Goal: Transaction & Acquisition: Purchase product/service

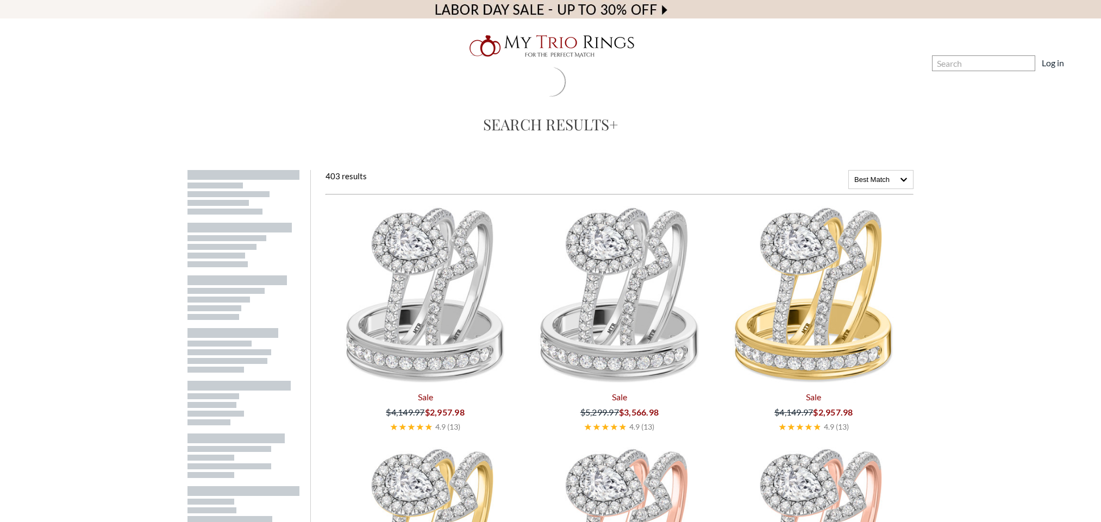
click at [990, 65] on input "Search" at bounding box center [983, 63] width 103 height 16
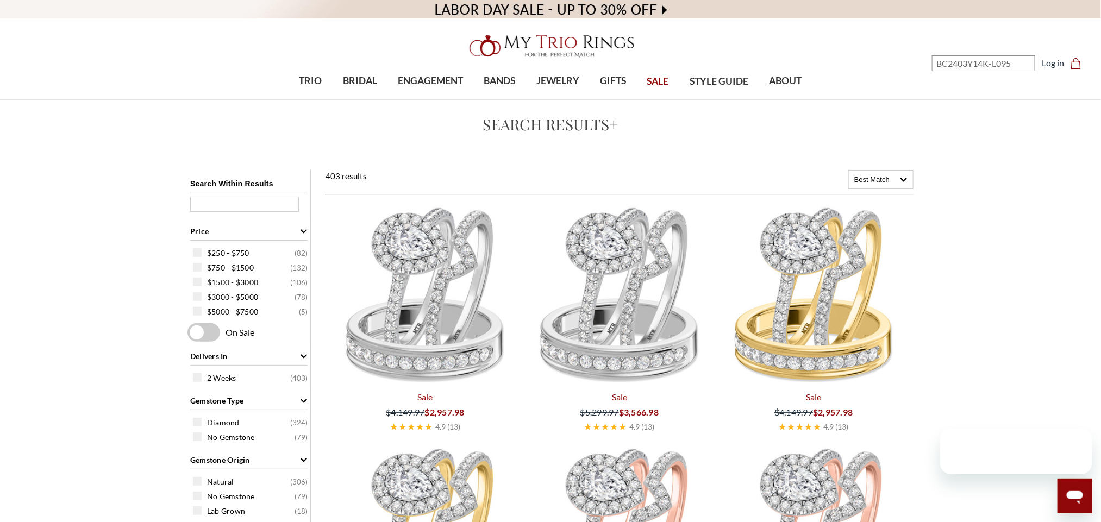
type input "BC2403Y14K-L095"
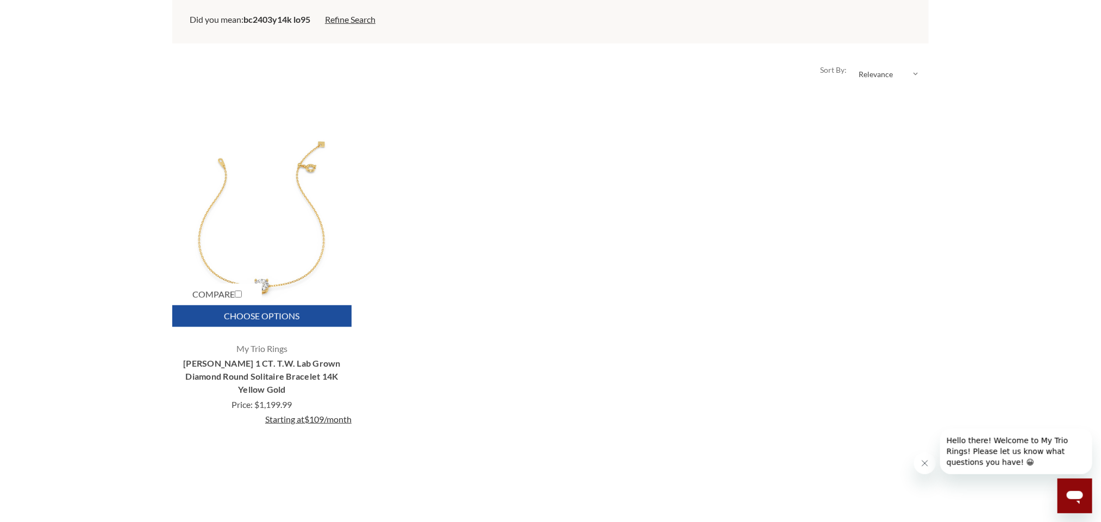
scroll to position [326, 0]
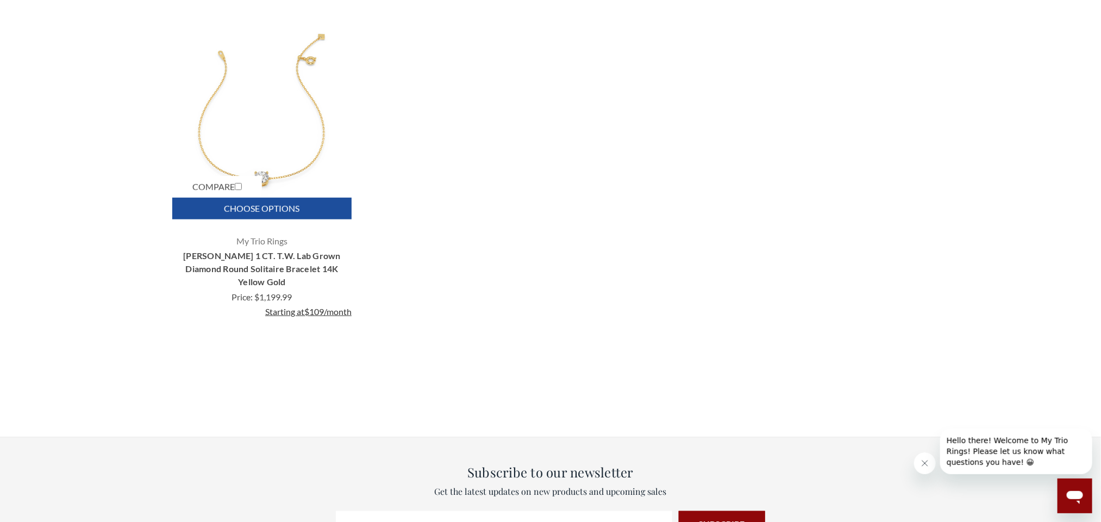
click at [313, 96] on img "Ansel 1 CT. T.W. Lab Grown Diamond Round Solitaire Bracelet 14K Yellow Gold, $1…" at bounding box center [262, 110] width 174 height 174
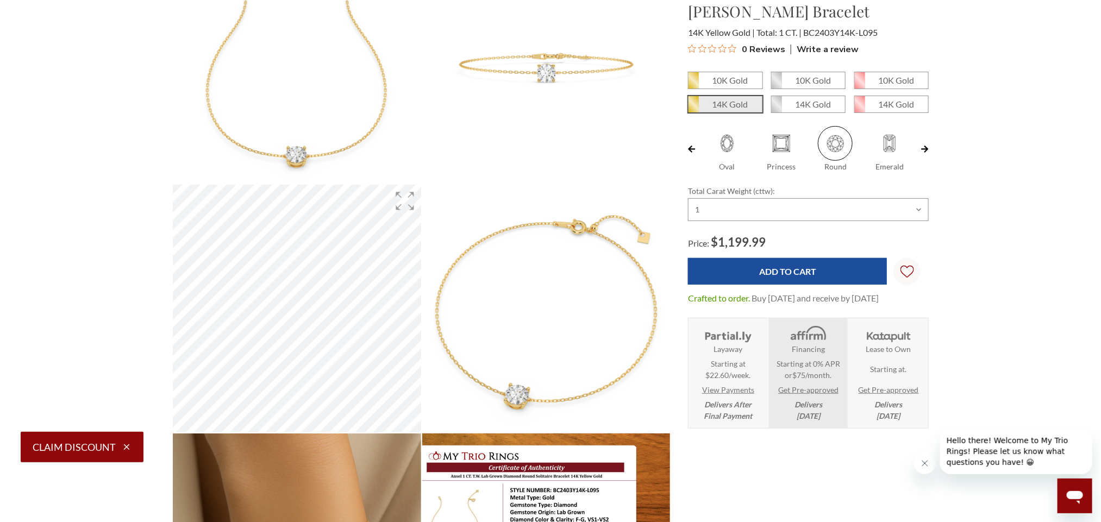
scroll to position [163, 0]
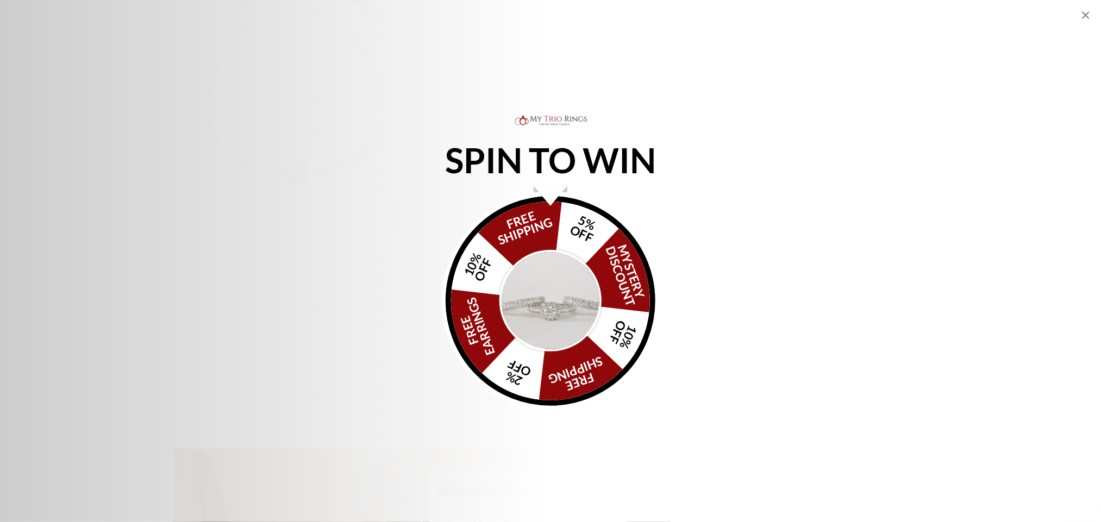
click at [1079, 13] on icon "Close popup" at bounding box center [1085, 15] width 13 height 13
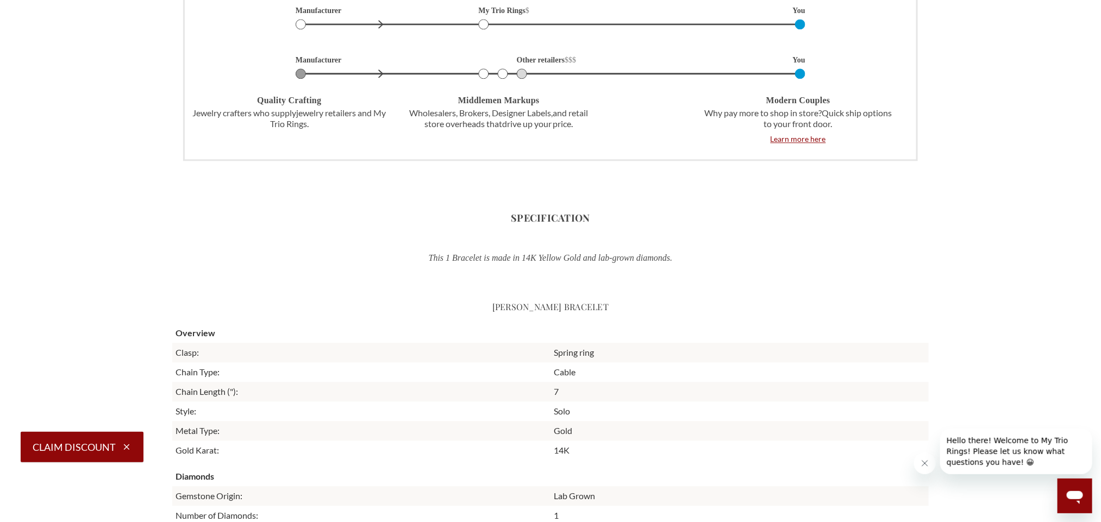
scroll to position [1630, 0]
